Goal: Information Seeking & Learning: Learn about a topic

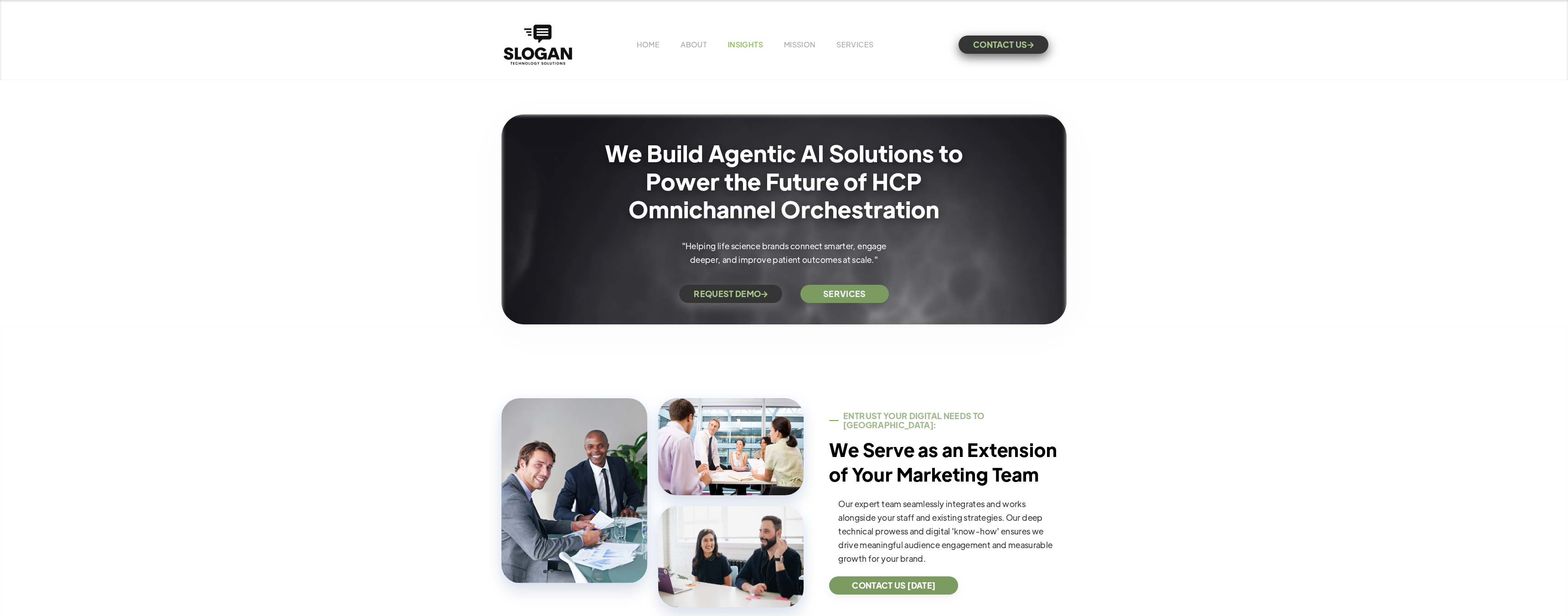
click at [733, 44] on link "INSIGHTS" at bounding box center [746, 44] width 35 height 10
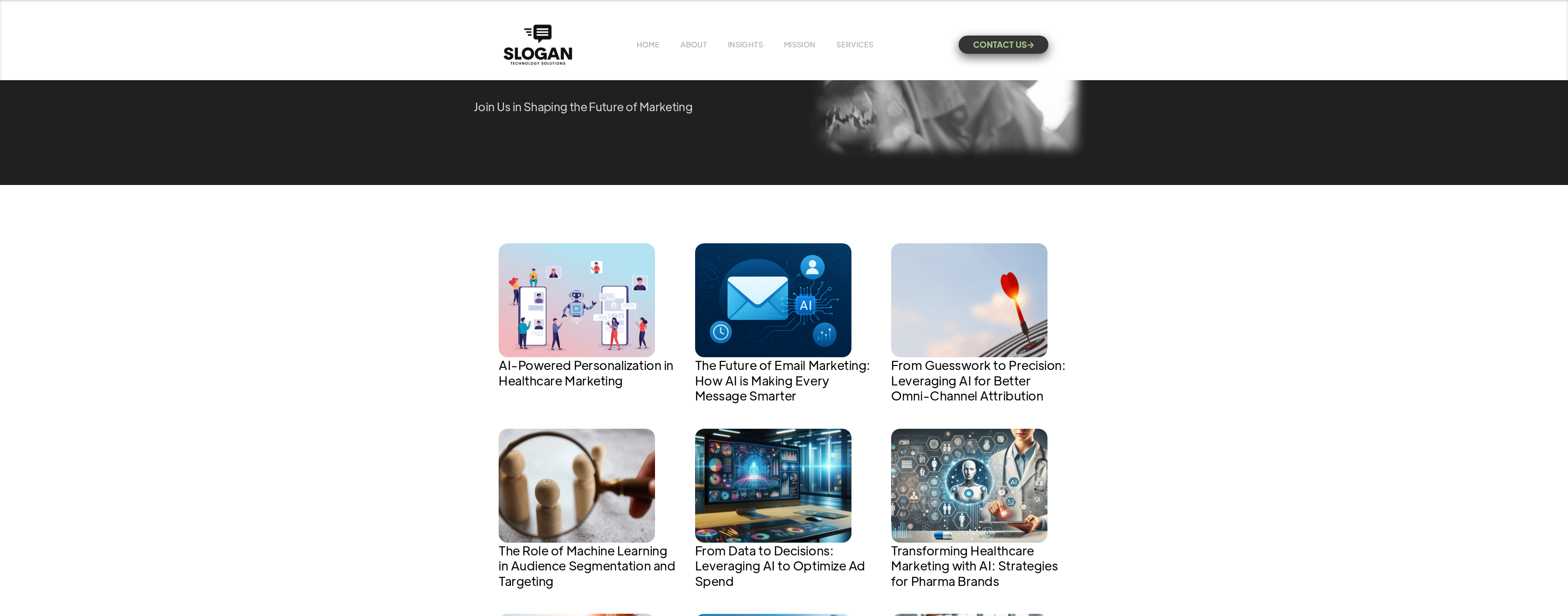
scroll to position [237, 0]
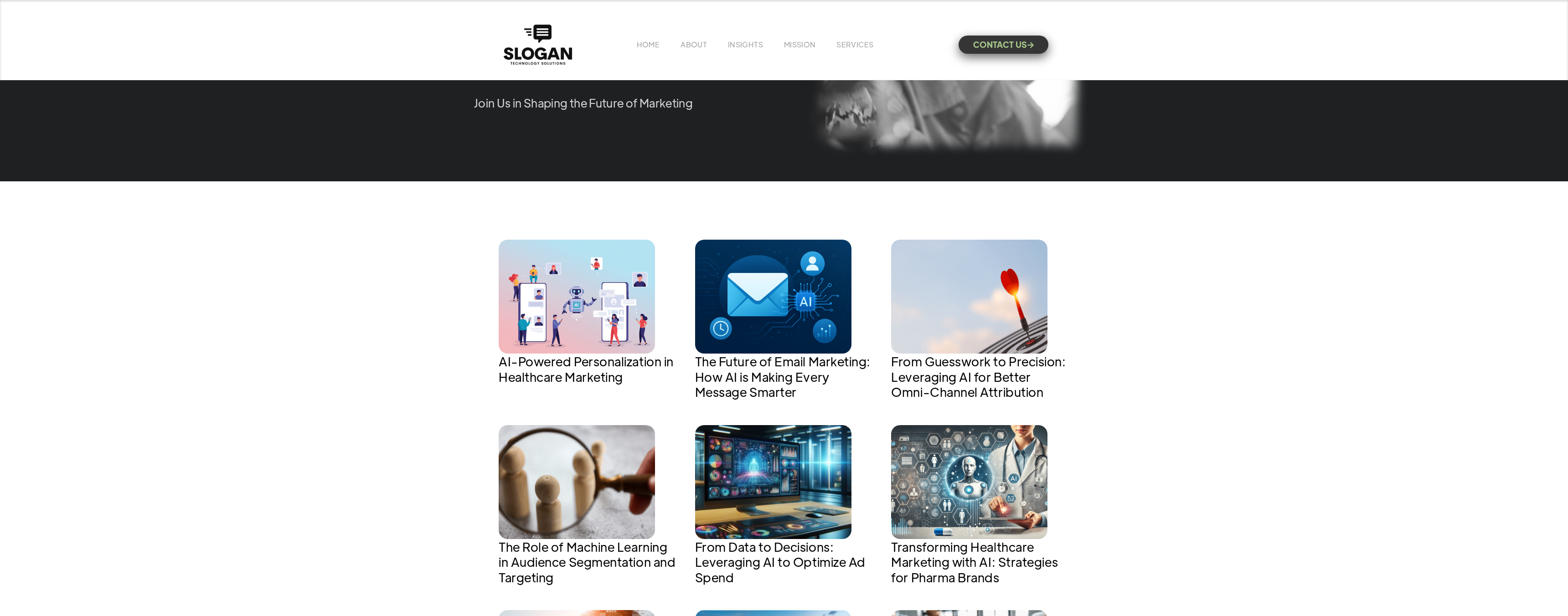
click at [593, 318] on img at bounding box center [576, 296] width 156 height 114
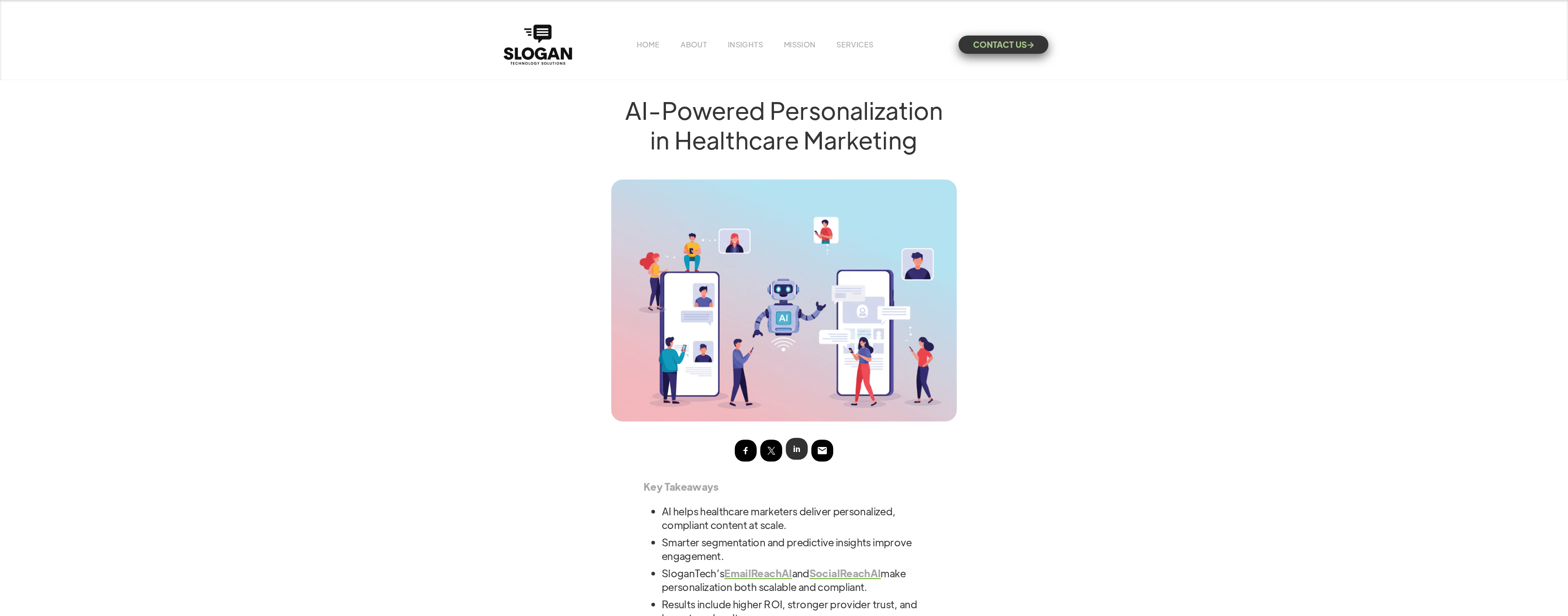
click at [797, 447] on img at bounding box center [797, 449] width 11 height 11
click at [796, 450] on img at bounding box center [797, 449] width 11 height 11
click at [796, 457] on div at bounding box center [797, 449] width 22 height 22
click at [796, 451] on img at bounding box center [797, 449] width 11 height 11
